Goal: Task Accomplishment & Management: Complete application form

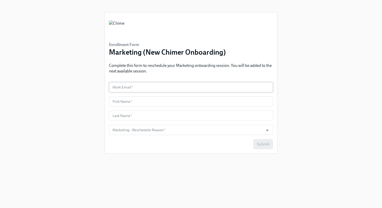
click at [160, 89] on input "text" at bounding box center [191, 87] width 164 height 10
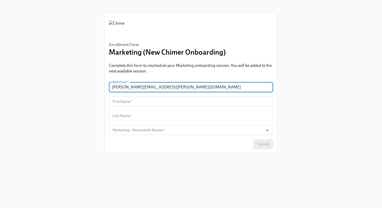
type input "[PERSON_NAME][EMAIL_ADDRESS][PERSON_NAME][DOMAIN_NAME]"
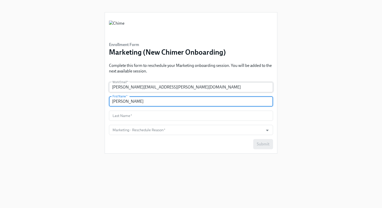
type input "[PERSON_NAME]"
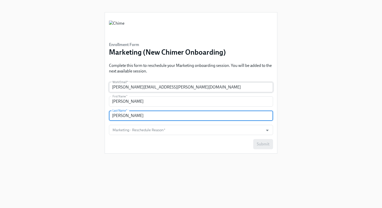
type input "[PERSON_NAME]"
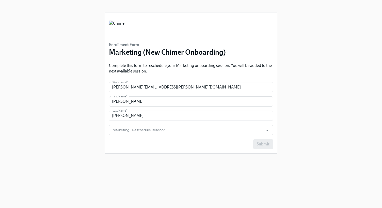
click at [144, 157] on div "Enrollment Form Marketing (New Chimer Onboarding) Complete this form to resched…" at bounding box center [191, 98] width 173 height 196
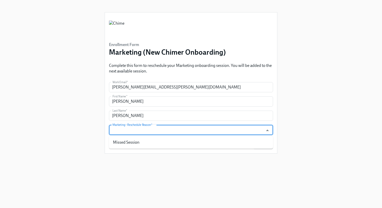
click at [165, 125] on input "Marketing - Reschedule Reason   *" at bounding box center [186, 130] width 149 height 10
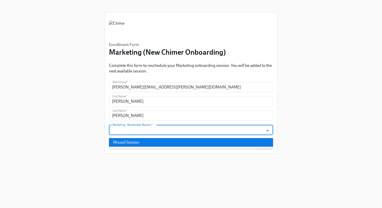
click at [197, 146] on li "Missed Session" at bounding box center [191, 142] width 164 height 9
type input "Missed Session"
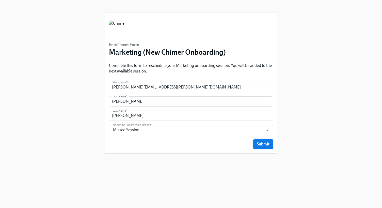
click at [265, 146] on span "Submit" at bounding box center [263, 144] width 13 height 5
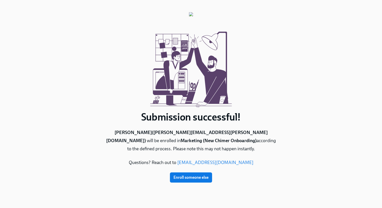
click at [274, 74] on div at bounding box center [191, 67] width 173 height 86
